Goal: Task Accomplishment & Management: Manage account settings

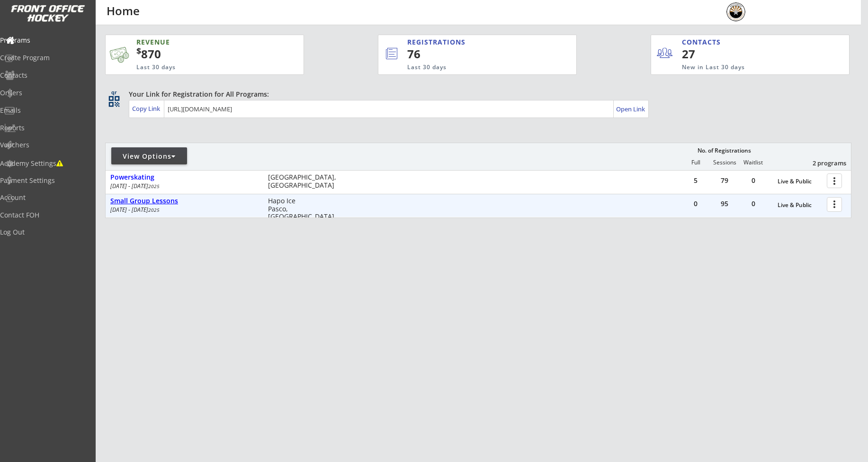
click at [137, 204] on div "Small Group Lessons" at bounding box center [184, 201] width 148 height 8
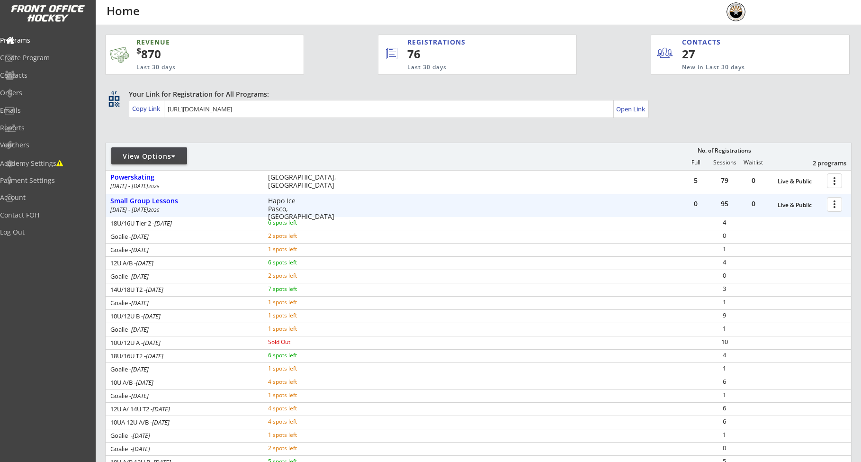
click at [838, 203] on div at bounding box center [836, 204] width 17 height 17
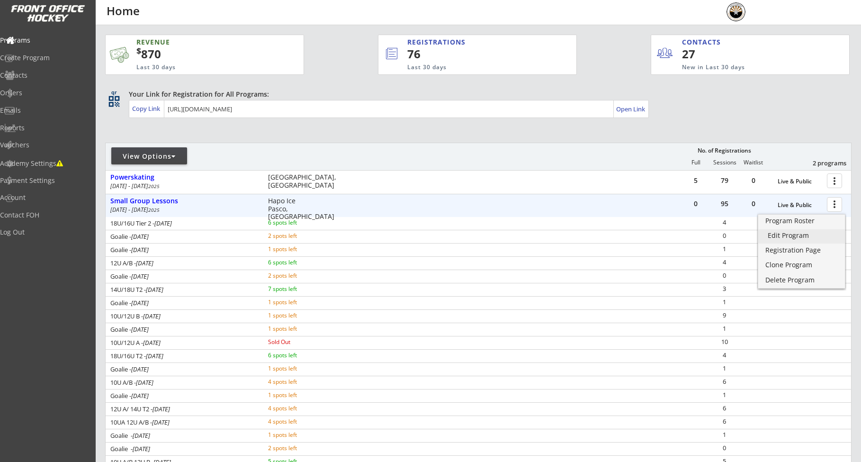
click at [811, 236] on div "Edit Program" at bounding box center [802, 235] width 68 height 7
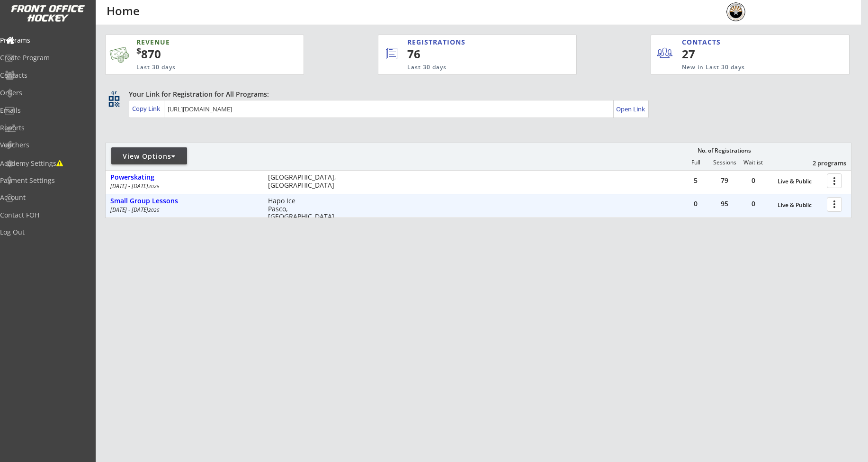
click at [145, 200] on div "Small Group Lessons" at bounding box center [184, 201] width 148 height 8
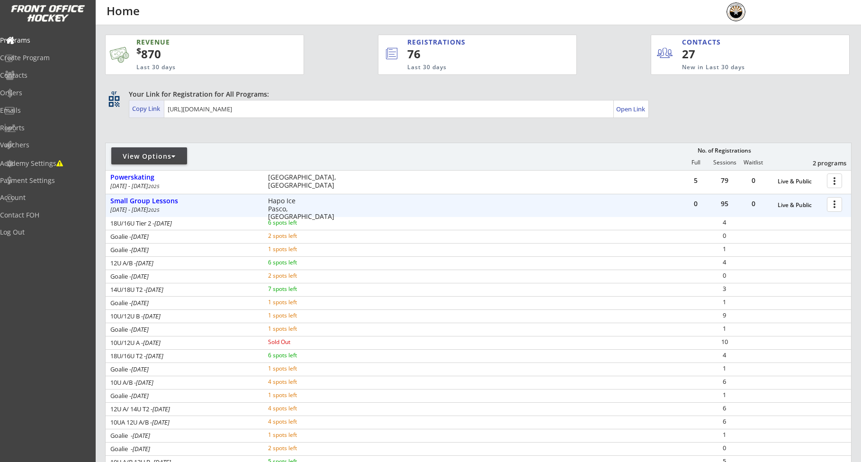
click at [155, 110] on div "Copy Link" at bounding box center [147, 108] width 30 height 9
click at [162, 113] on div "Copy Link" at bounding box center [146, 108] width 35 height 17
click at [141, 109] on div "Copy Link" at bounding box center [147, 108] width 30 height 9
